Goal: Task Accomplishment & Management: Complete application form

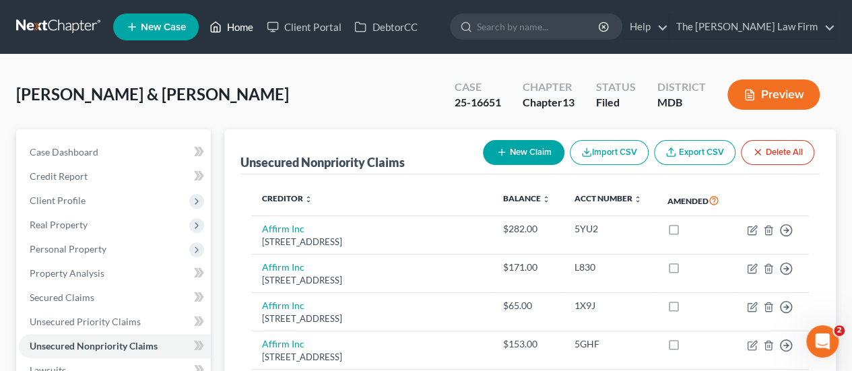
click at [240, 26] on link "Home" at bounding box center [231, 27] width 57 height 24
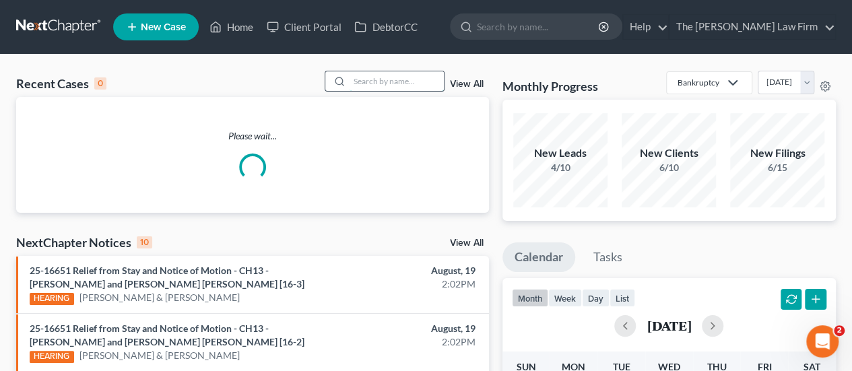
click at [412, 81] on input "search" at bounding box center [396, 81] width 94 height 20
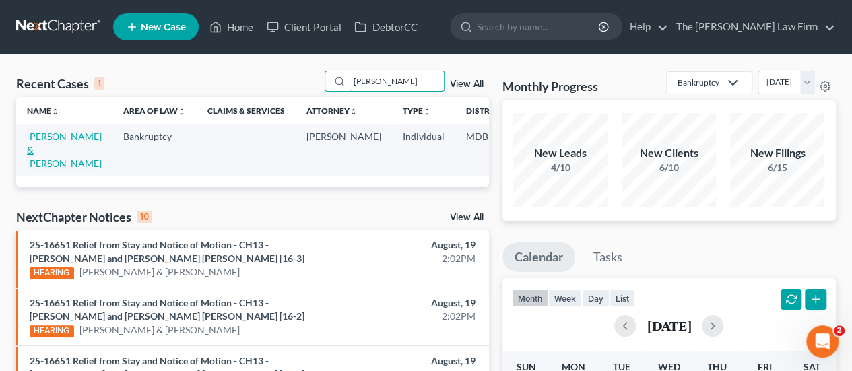
type input "[PERSON_NAME]"
click at [44, 134] on link "[PERSON_NAME] & [PERSON_NAME]" at bounding box center [64, 150] width 75 height 38
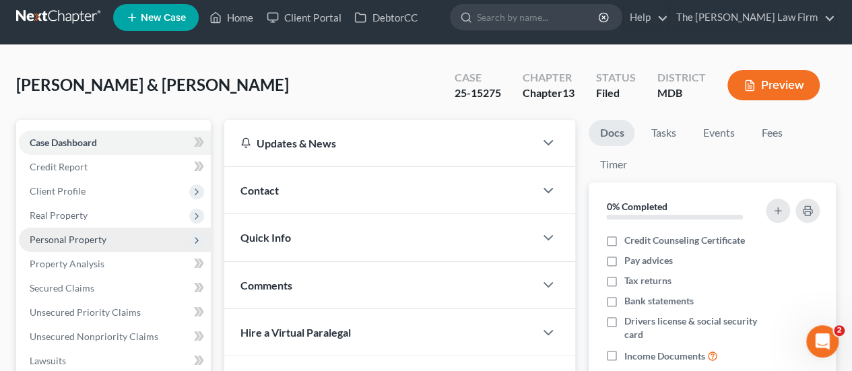
scroll to position [67, 0]
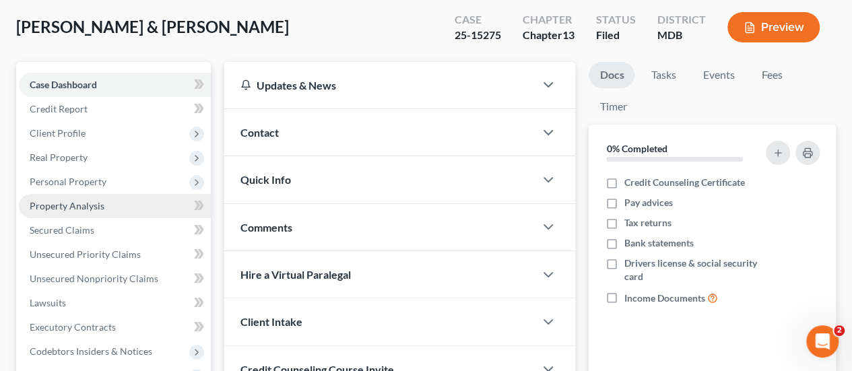
click at [73, 197] on link "Property Analysis" at bounding box center [115, 206] width 192 height 24
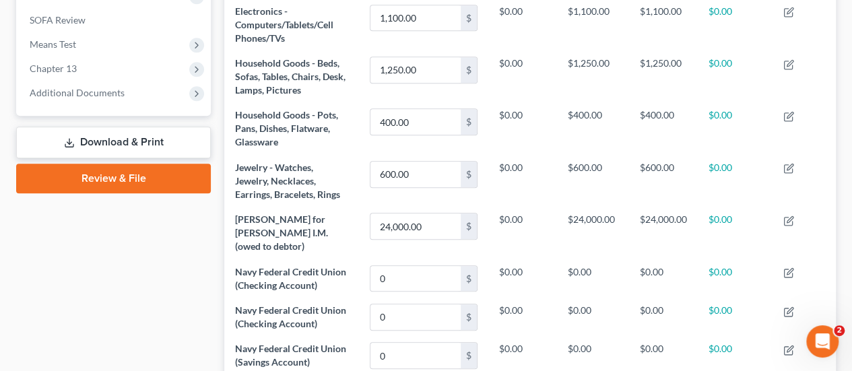
scroll to position [337, 0]
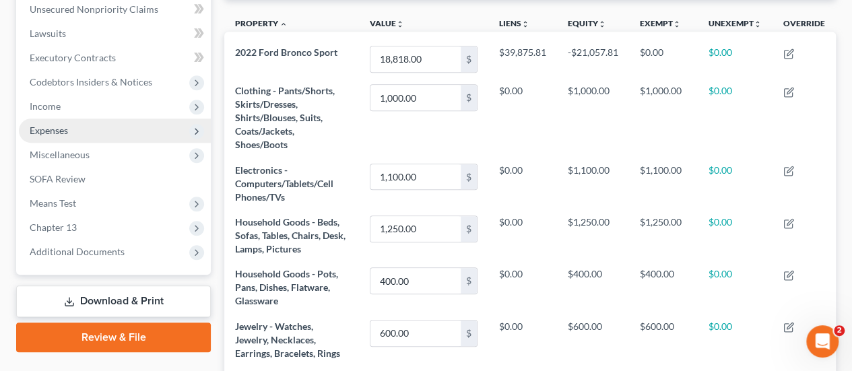
click at [36, 131] on span "Expenses" at bounding box center [49, 130] width 38 height 11
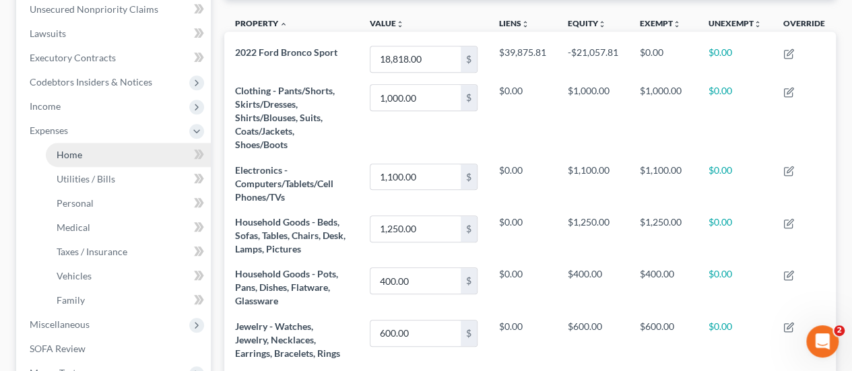
click at [67, 151] on span "Home" at bounding box center [70, 154] width 26 height 11
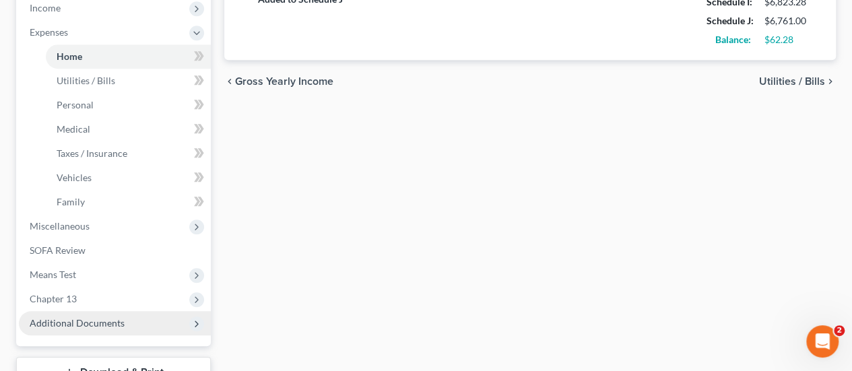
scroll to position [537, 0]
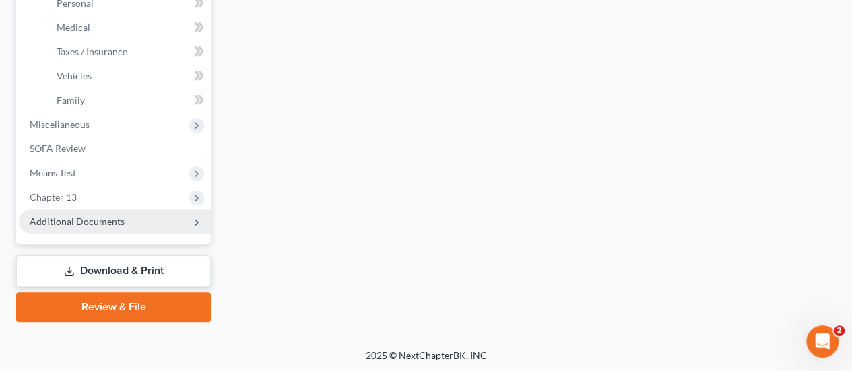
click at [91, 217] on span "Additional Documents" at bounding box center [77, 220] width 95 height 11
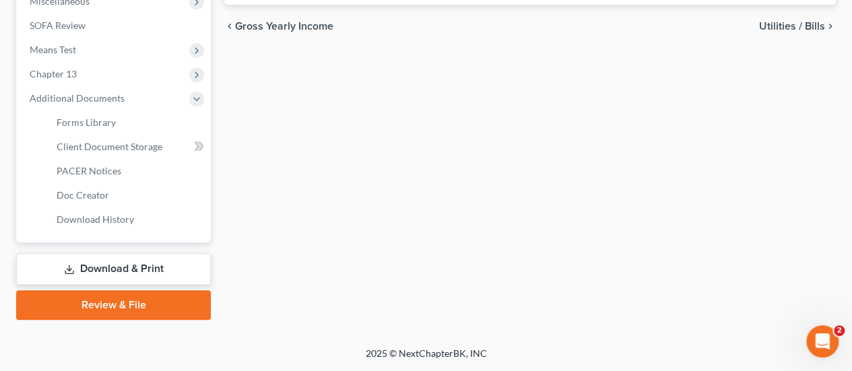
scroll to position [488, 0]
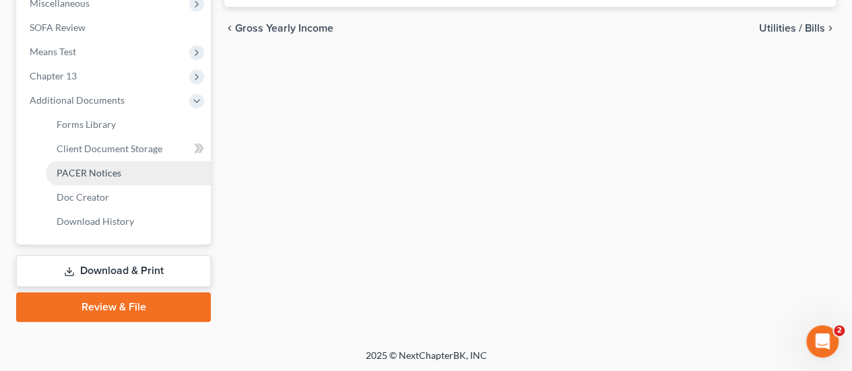
click at [100, 170] on span "PACER Notices" at bounding box center [89, 172] width 65 height 11
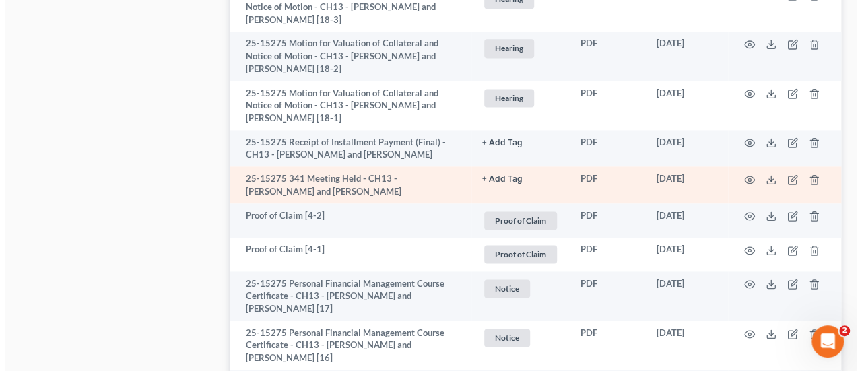
scroll to position [943, 0]
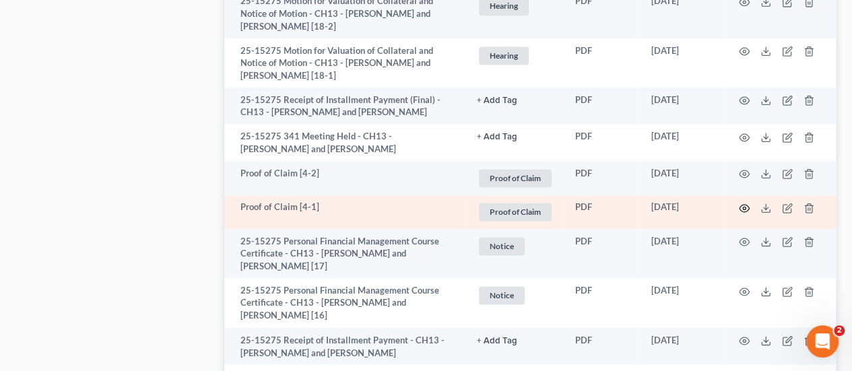
click at [747, 213] on icon "button" at bounding box center [744, 208] width 11 height 11
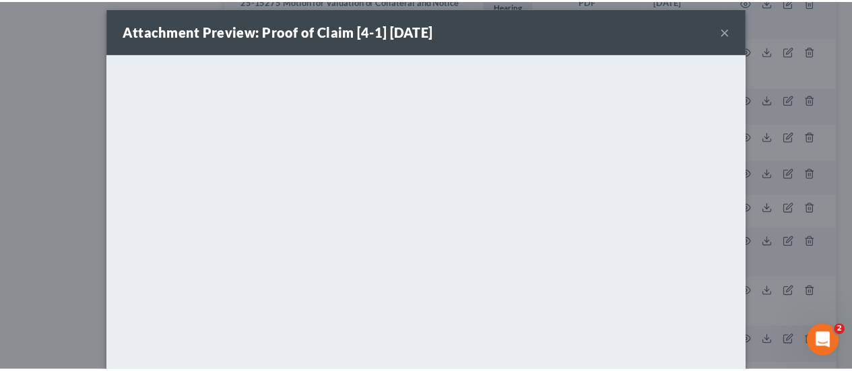
scroll to position [0, 0]
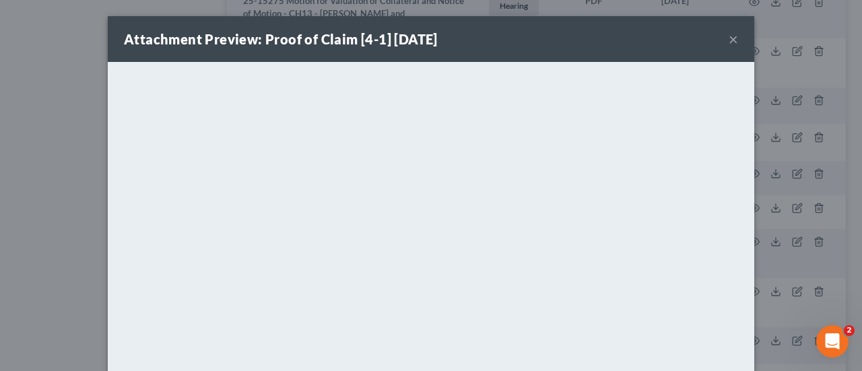
click at [729, 43] on button "×" at bounding box center [733, 39] width 9 height 16
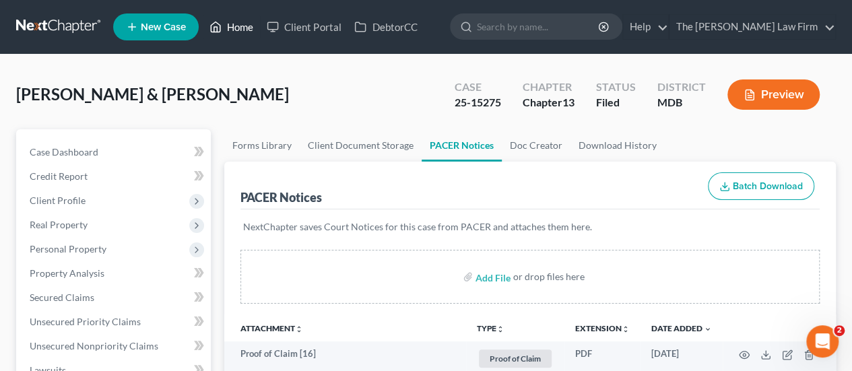
click at [230, 29] on link "Home" at bounding box center [231, 27] width 57 height 24
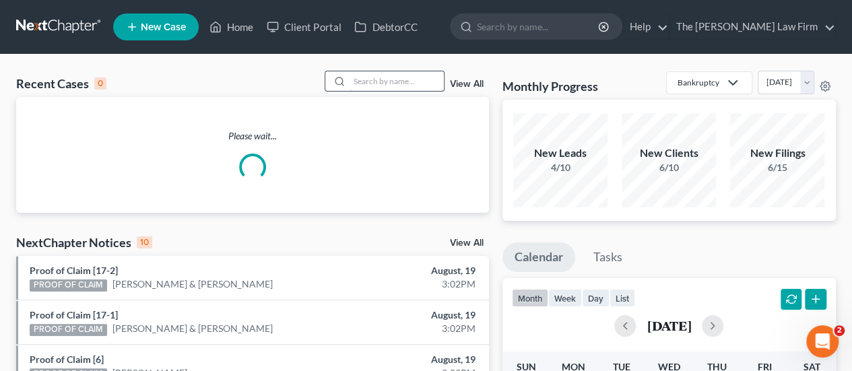
click at [403, 82] on input "search" at bounding box center [396, 81] width 94 height 20
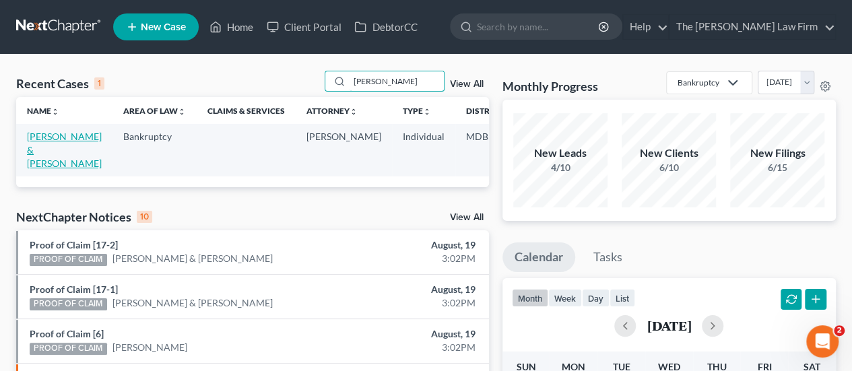
type input "[PERSON_NAME]"
click at [43, 135] on link "[PERSON_NAME] & [PERSON_NAME]" at bounding box center [64, 150] width 75 height 38
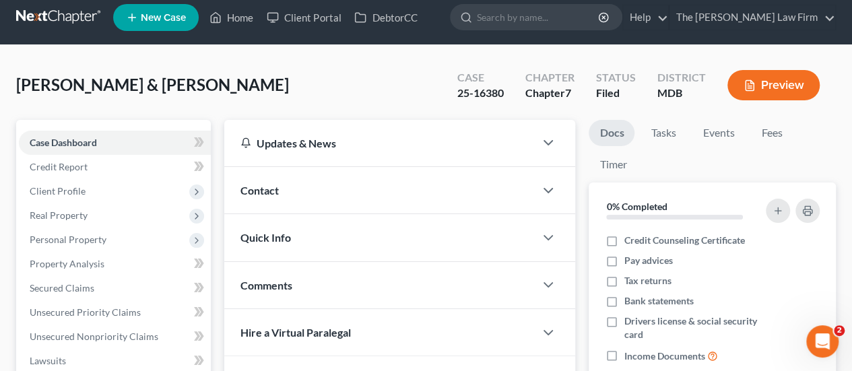
scroll to position [67, 0]
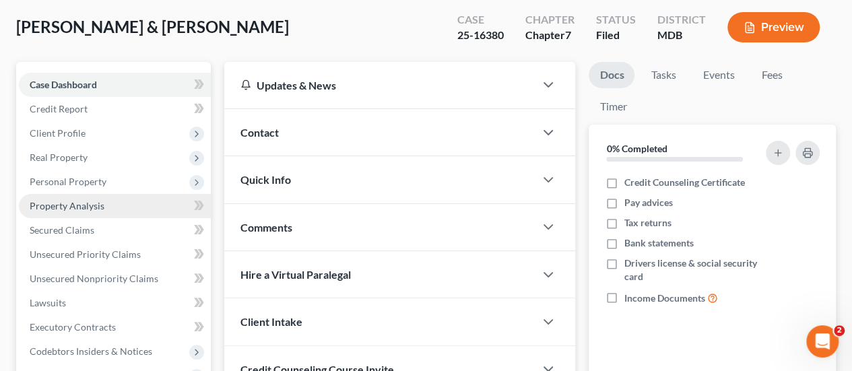
click at [69, 205] on span "Property Analysis" at bounding box center [67, 205] width 75 height 11
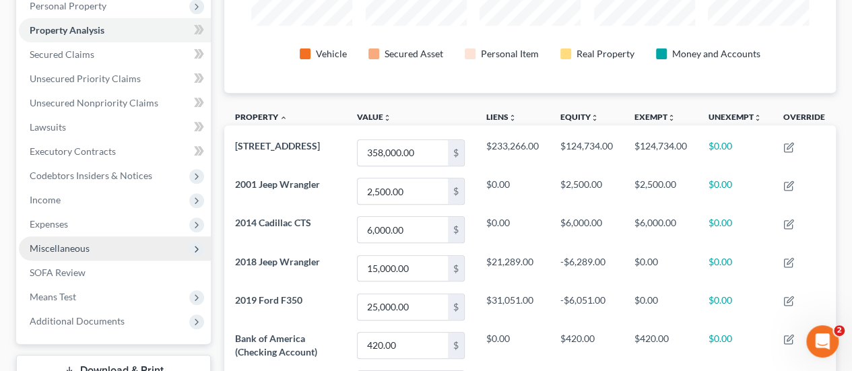
scroll to position [269, 0]
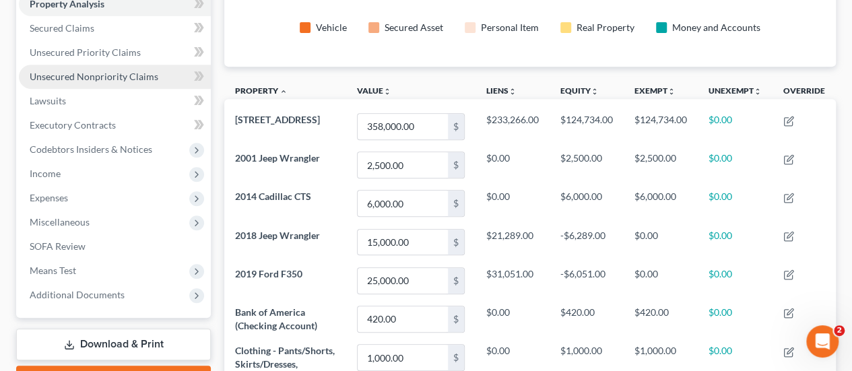
click at [99, 75] on span "Unsecured Nonpriority Claims" at bounding box center [94, 76] width 129 height 11
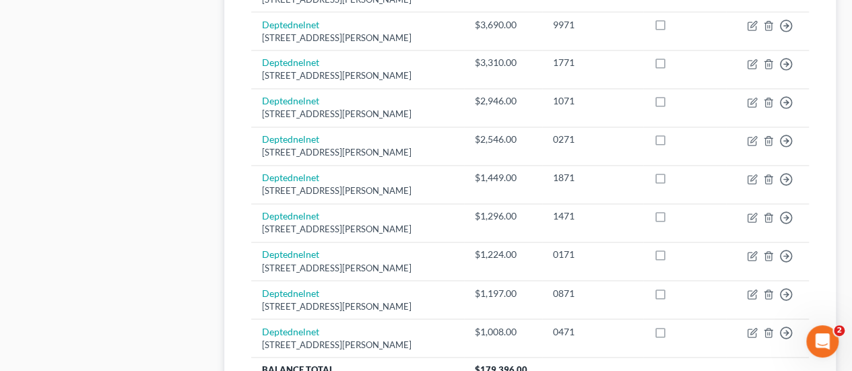
scroll to position [1077, 0]
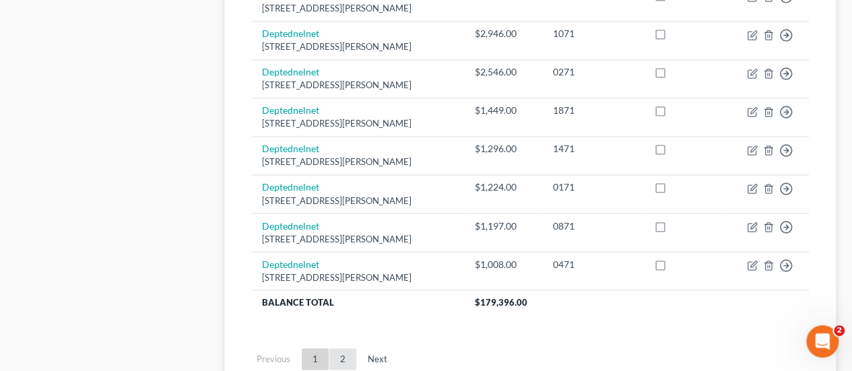
click at [343, 355] on link "2" at bounding box center [342, 359] width 27 height 22
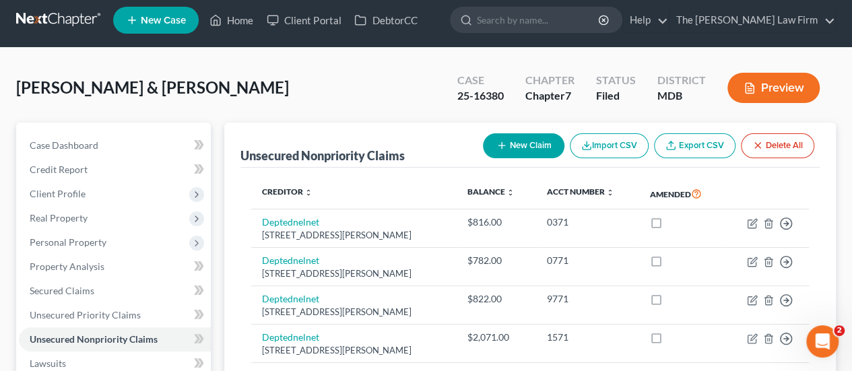
scroll to position [0, 0]
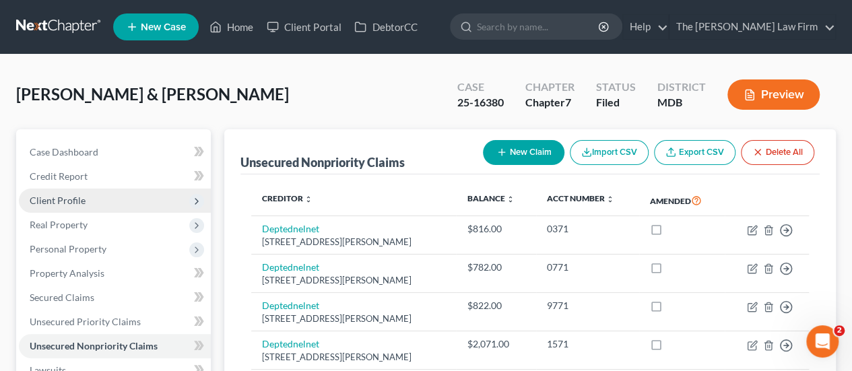
click at [50, 204] on span "Client Profile" at bounding box center [58, 200] width 56 height 11
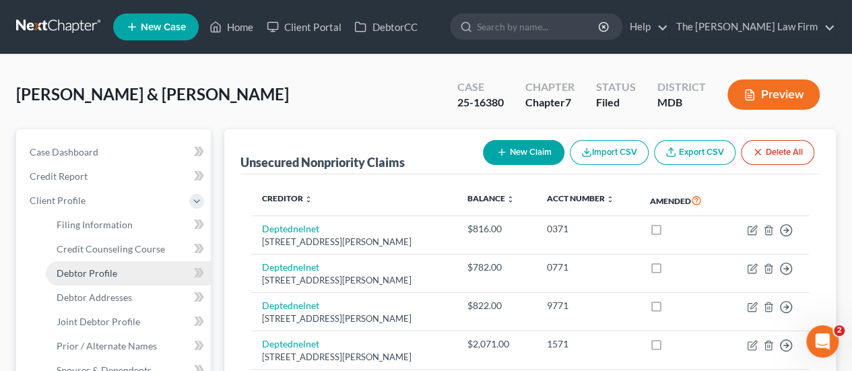
click at [74, 273] on span "Debtor Profile" at bounding box center [87, 272] width 61 height 11
select select "1"
select select "2"
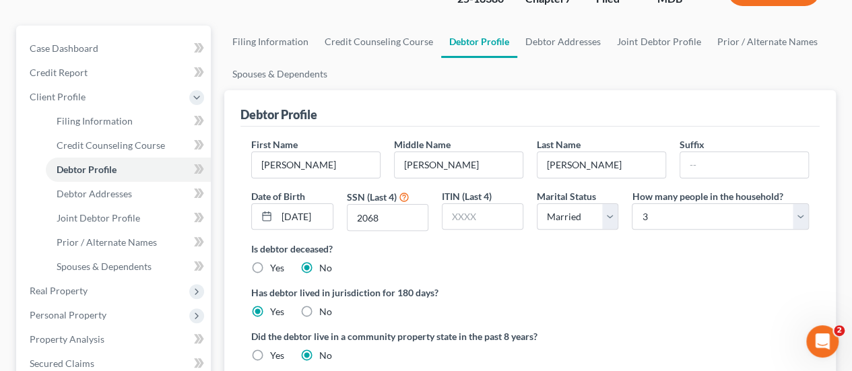
scroll to position [135, 0]
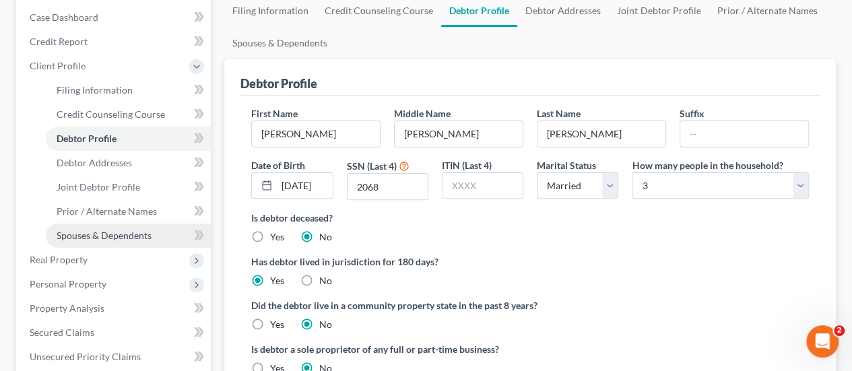
click at [108, 230] on span "Spouses & Dependents" at bounding box center [104, 235] width 95 height 11
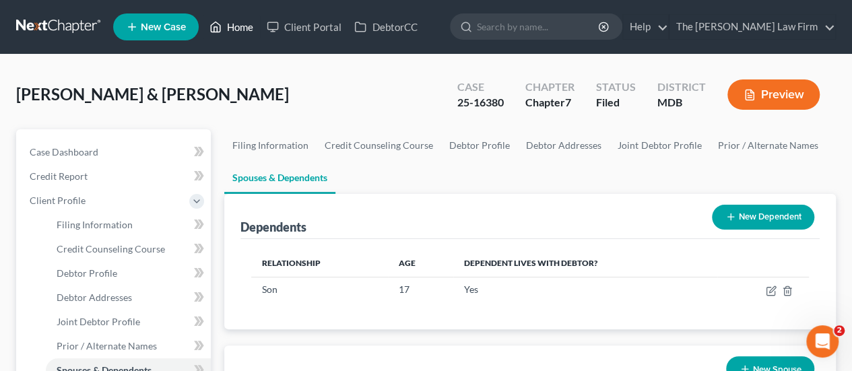
click at [234, 29] on link "Home" at bounding box center [231, 27] width 57 height 24
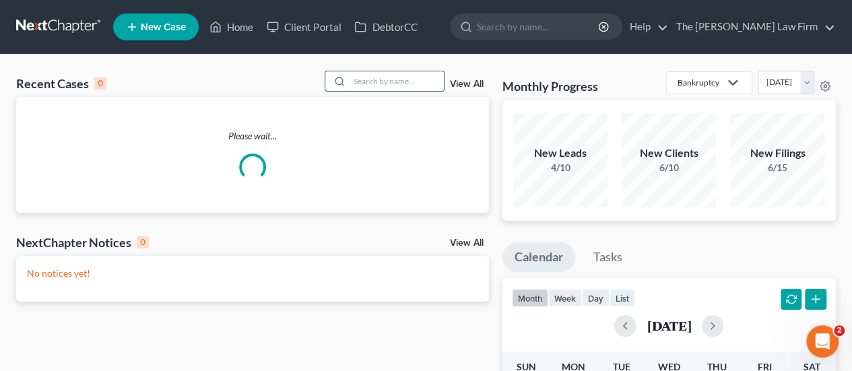
click at [391, 78] on input "search" at bounding box center [396, 81] width 94 height 20
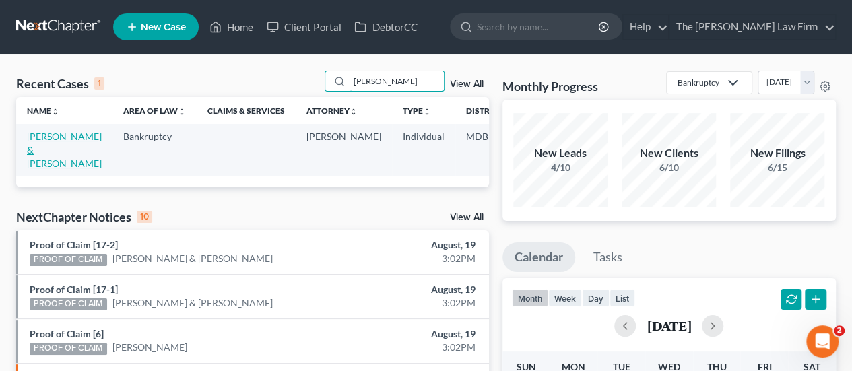
type input "[PERSON_NAME]"
click at [48, 136] on link "[PERSON_NAME] & [PERSON_NAME]" at bounding box center [64, 150] width 75 height 38
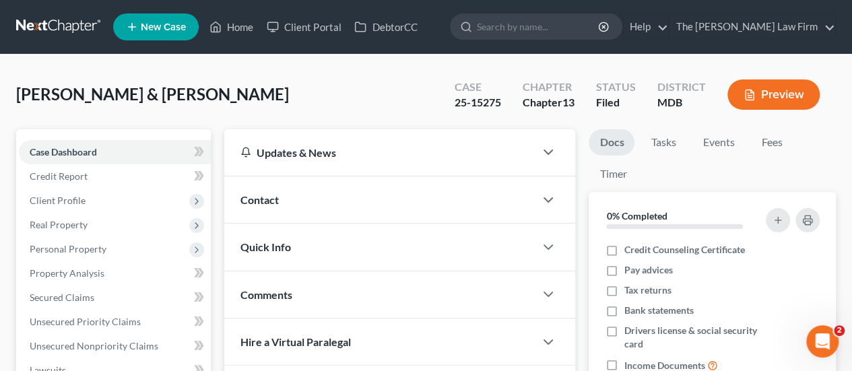
scroll to position [269, 0]
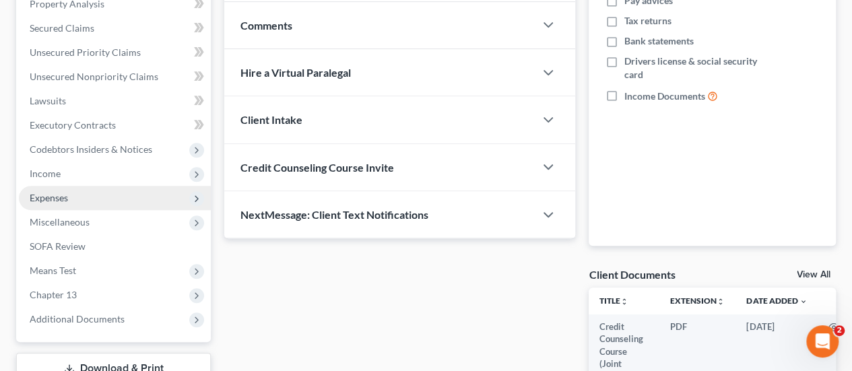
click at [62, 200] on span "Expenses" at bounding box center [49, 197] width 38 height 11
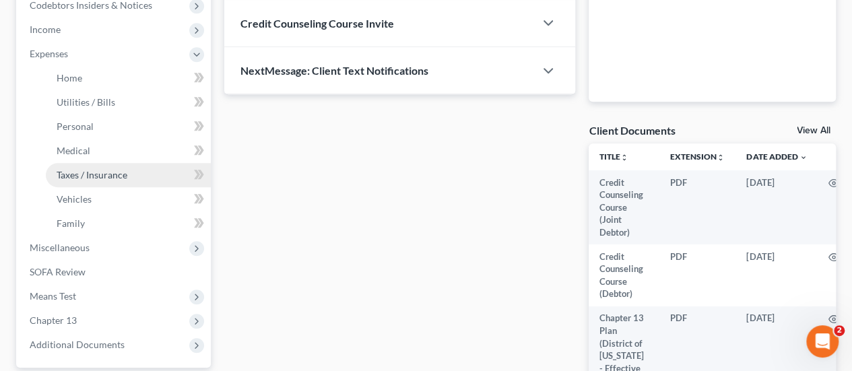
scroll to position [471, 0]
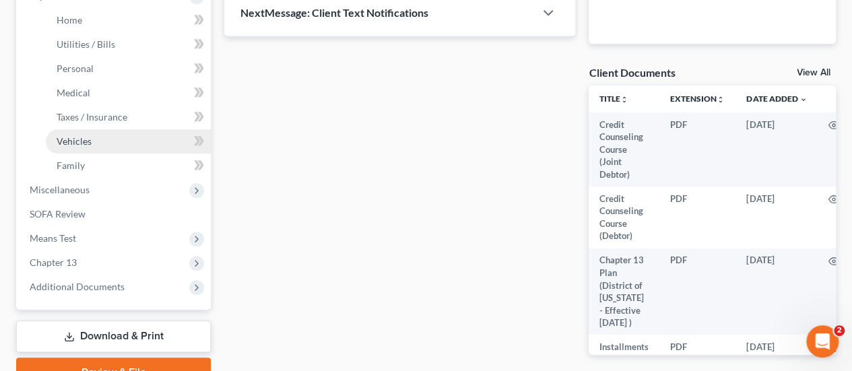
click at [73, 145] on span "Vehicles" at bounding box center [74, 140] width 35 height 11
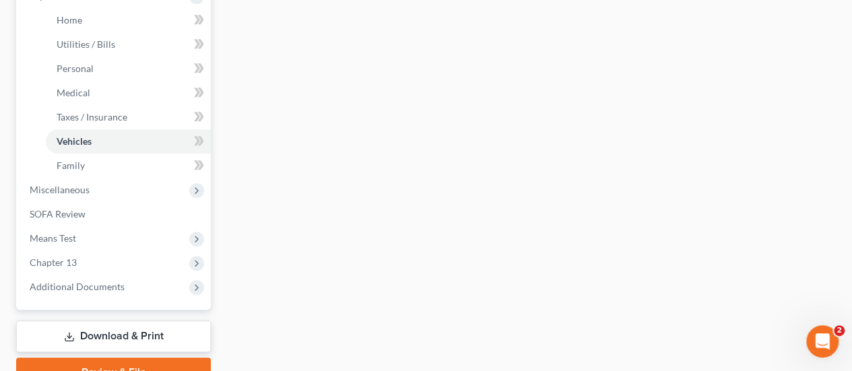
type input "152.00"
type input "160.00"
type input "0.00"
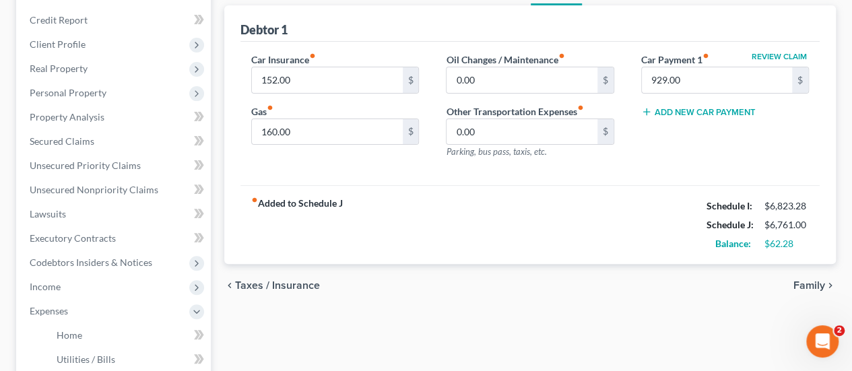
scroll to position [135, 0]
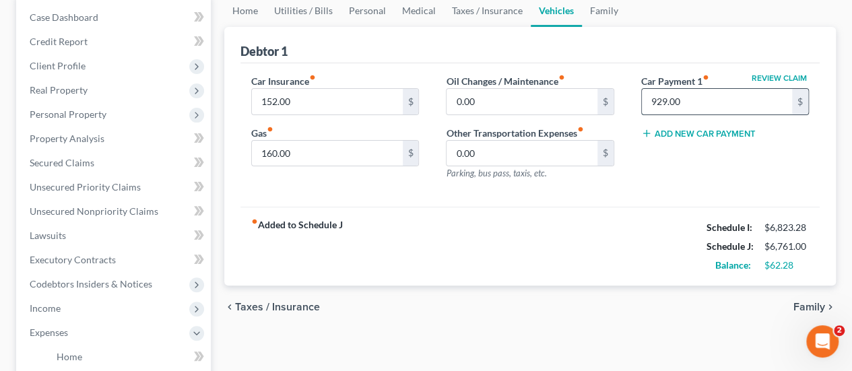
click at [655, 99] on input "929.00" at bounding box center [717, 102] width 150 height 26
click at [562, 306] on div "chevron_left Taxes / Insurance Family chevron_right" at bounding box center [529, 306] width 611 height 43
click at [317, 158] on input "160.00" at bounding box center [327, 154] width 150 height 26
type input "250"
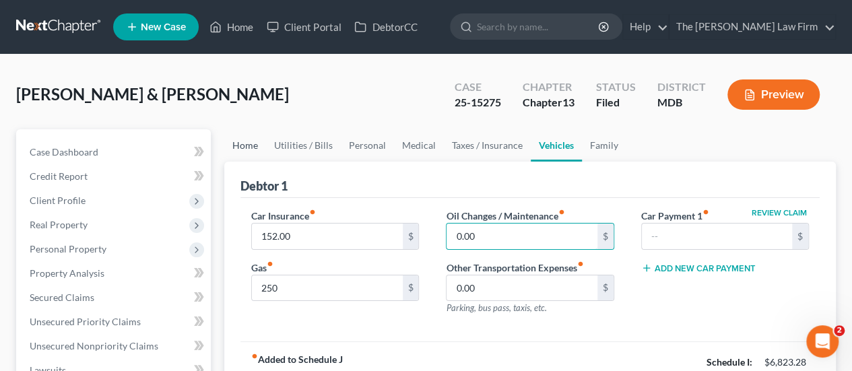
scroll to position [0, 0]
click at [250, 145] on link "Home" at bounding box center [245, 145] width 42 height 32
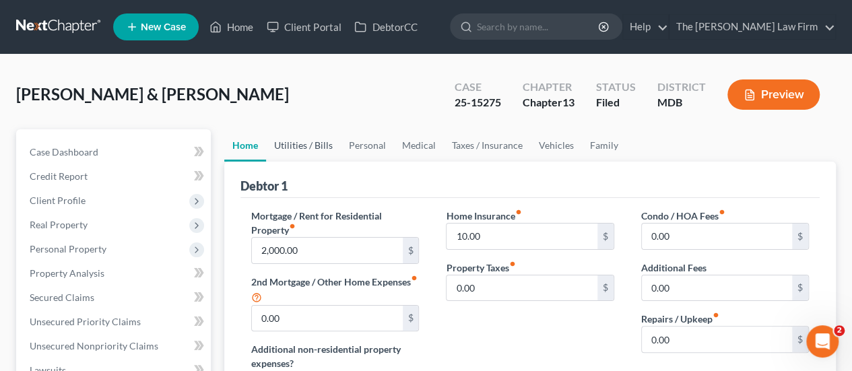
click at [295, 146] on link "Utilities / Bills" at bounding box center [303, 145] width 75 height 32
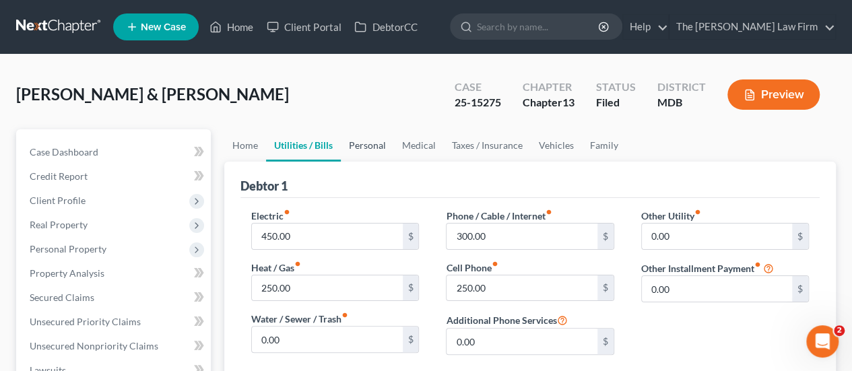
click at [350, 142] on link "Personal" at bounding box center [367, 145] width 53 height 32
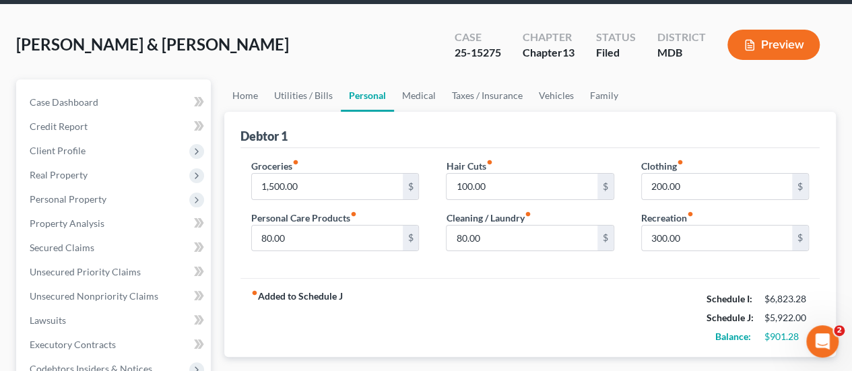
scroll to position [67, 0]
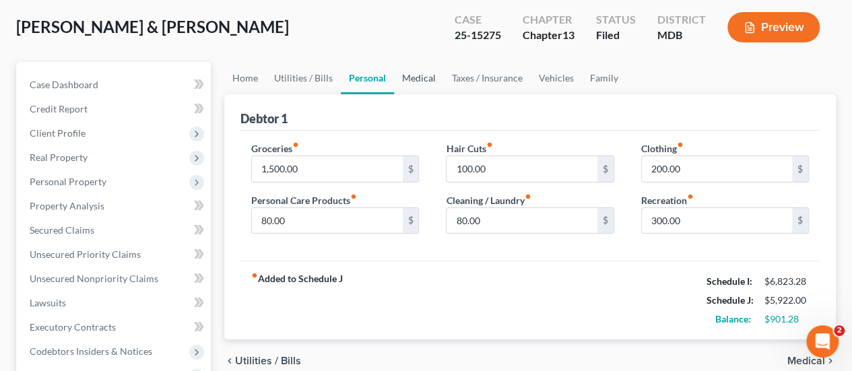
click at [427, 80] on link "Medical" at bounding box center [419, 78] width 50 height 32
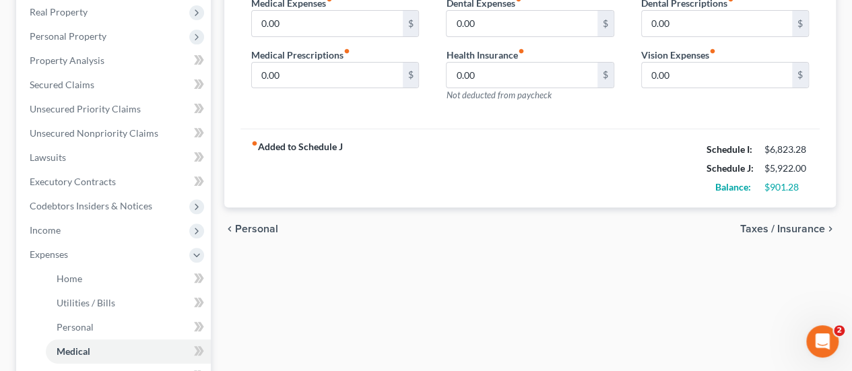
scroll to position [135, 0]
